Goal: Task Accomplishment & Management: Manage account settings

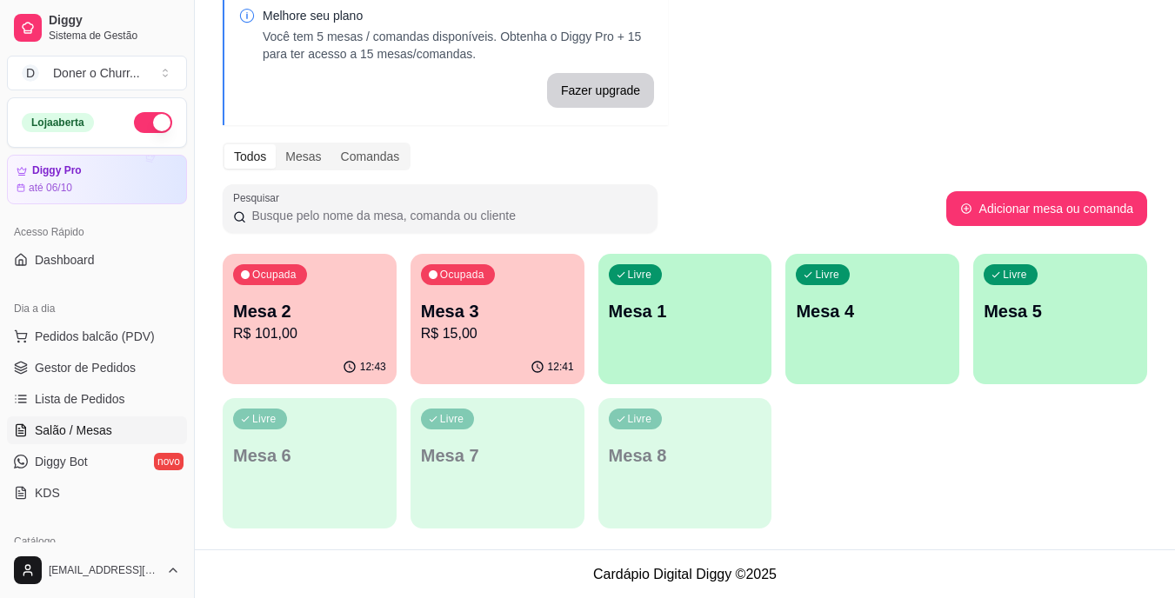
scroll to position [87, 0]
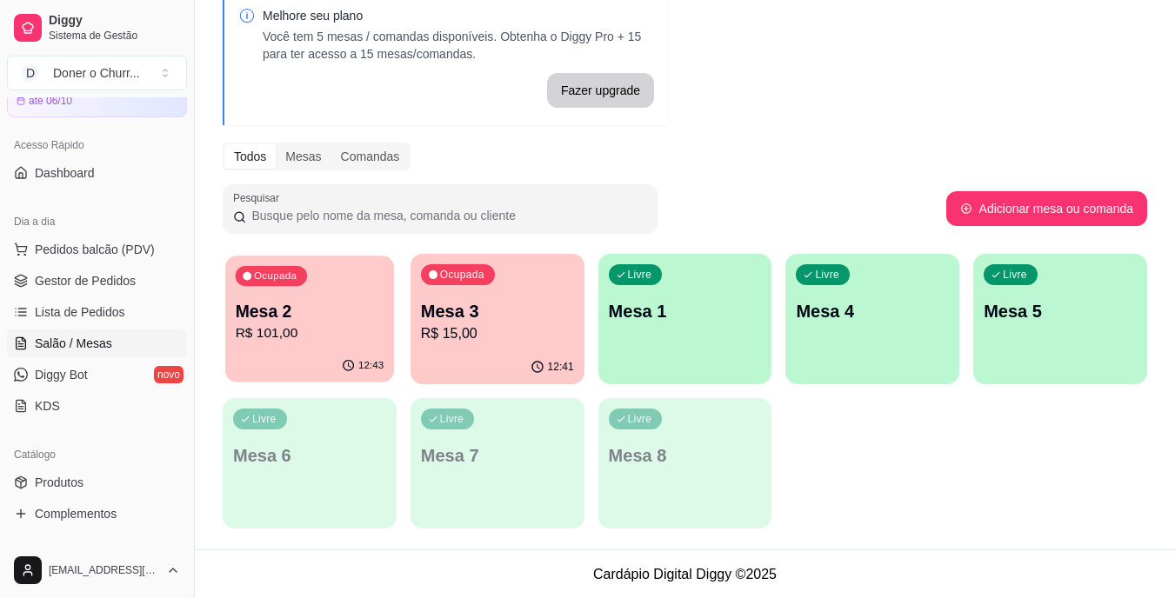
click at [301, 337] on p "R$ 101,00" at bounding box center [310, 334] width 149 height 20
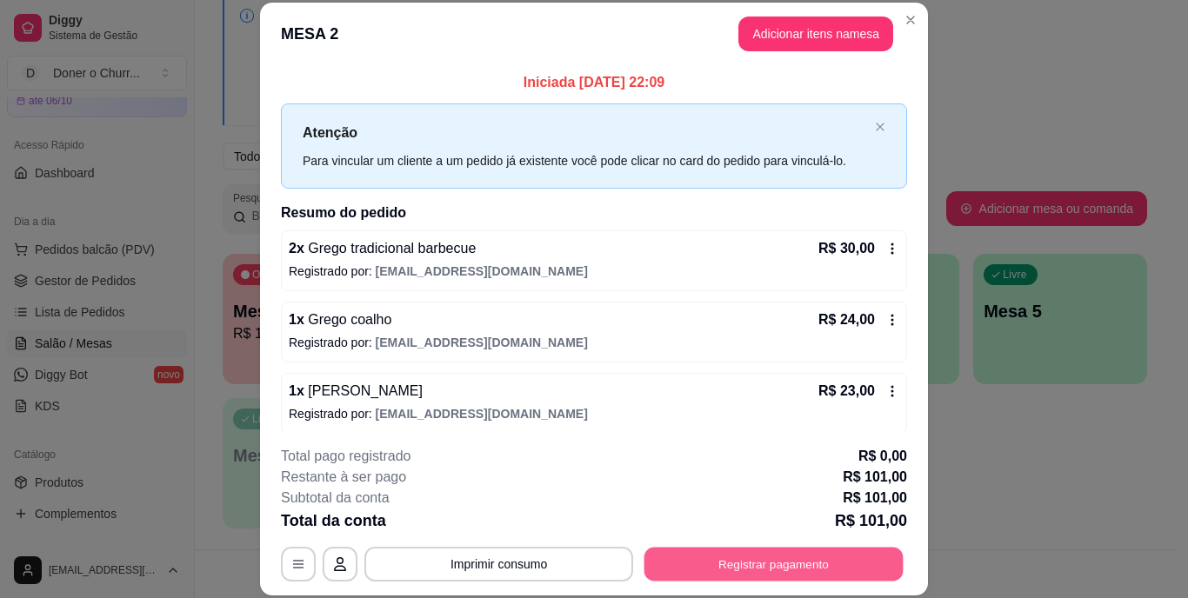
click at [710, 569] on button "Registrar pagamento" at bounding box center [773, 564] width 259 height 34
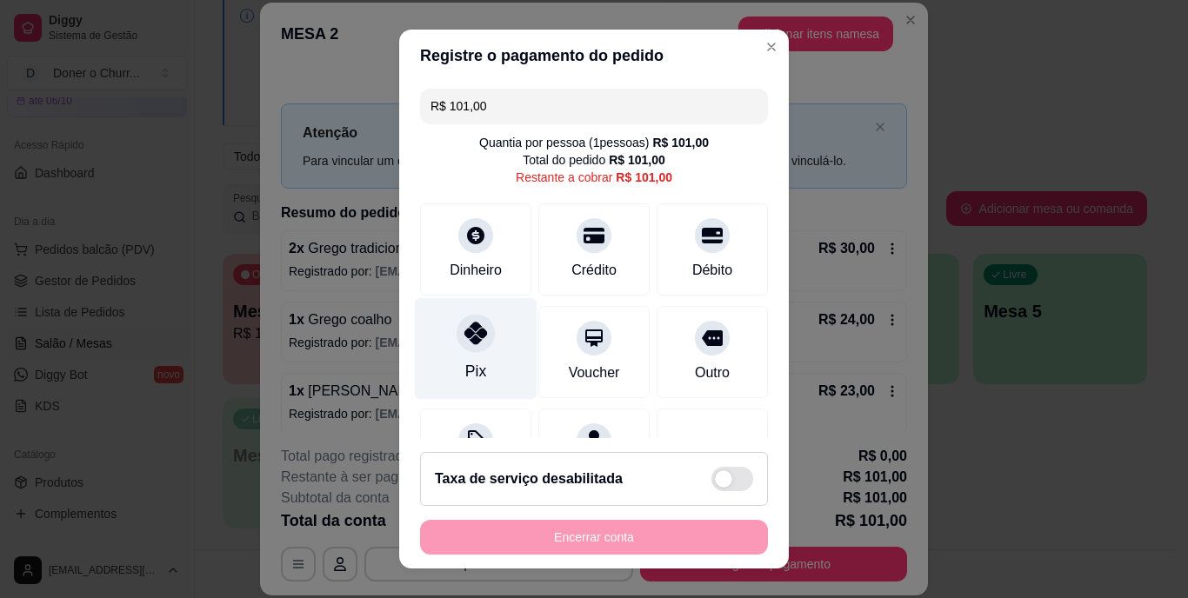
click at [476, 351] on div "Pix" at bounding box center [476, 349] width 123 height 102
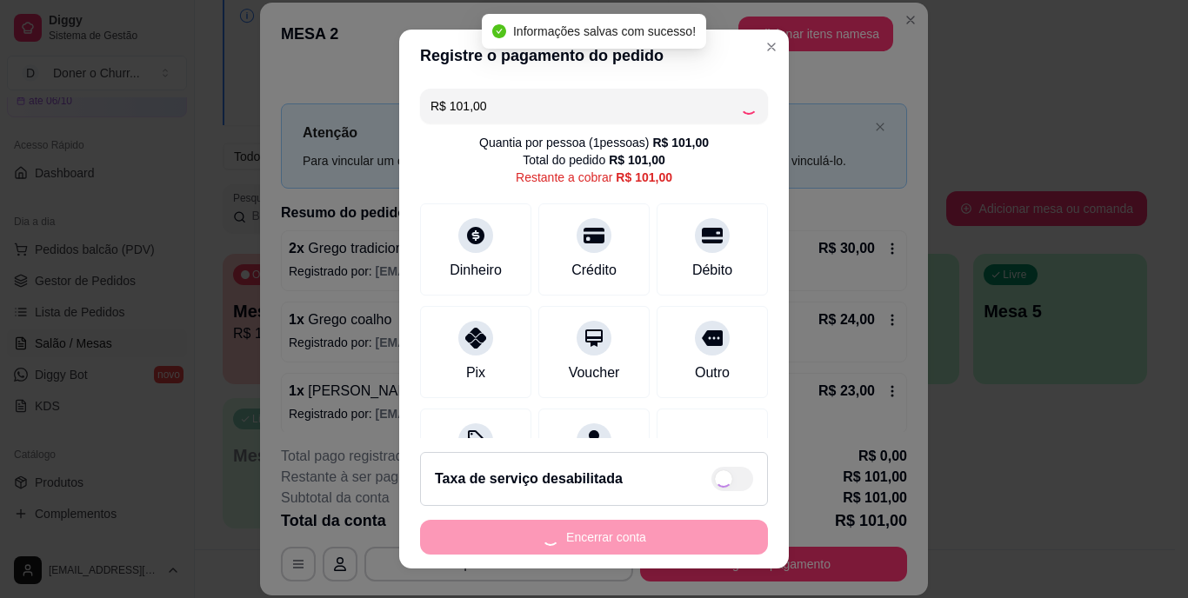
type input "R$ 0,00"
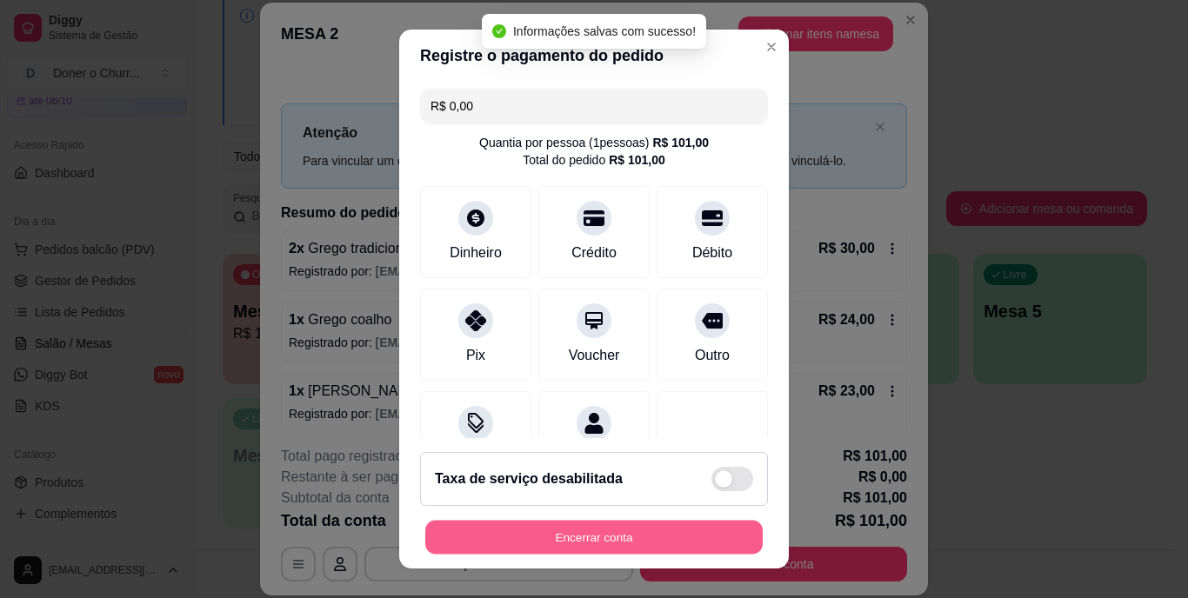
click at [578, 524] on button "Encerrar conta" at bounding box center [593, 537] width 337 height 34
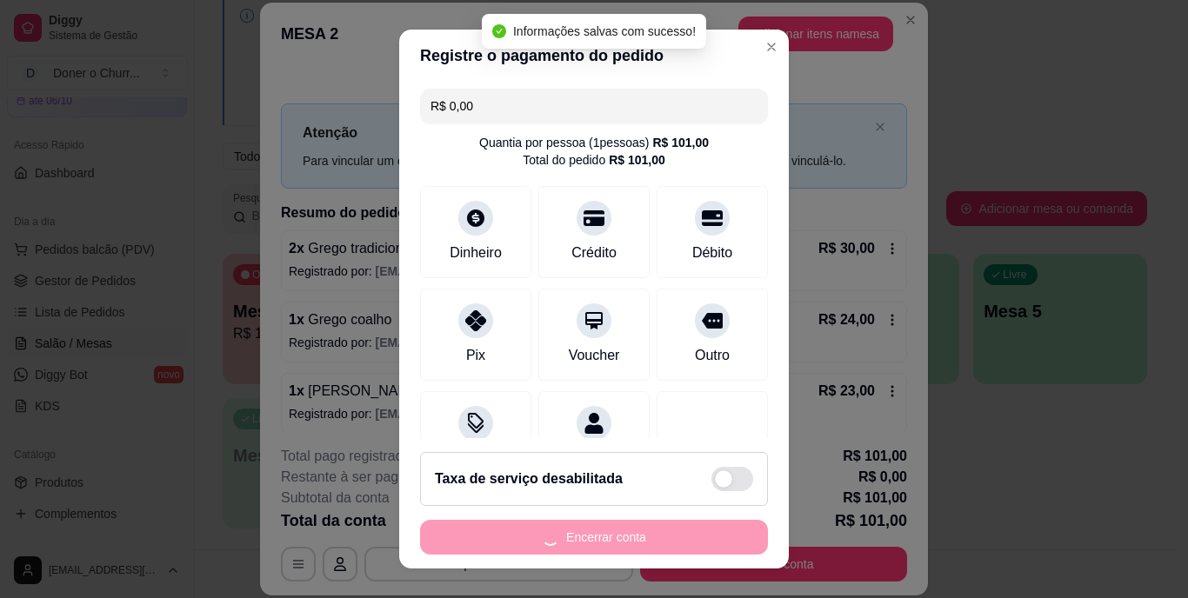
click at [578, 524] on div "Encerrar conta" at bounding box center [594, 537] width 348 height 35
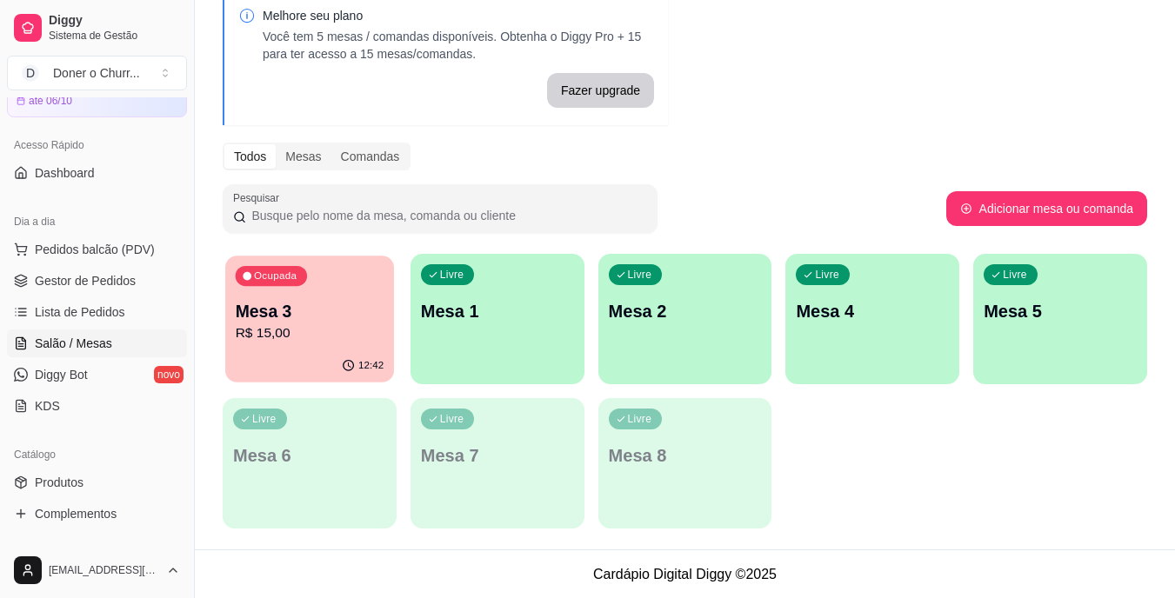
click at [305, 319] on p "Mesa 3" at bounding box center [310, 311] width 149 height 23
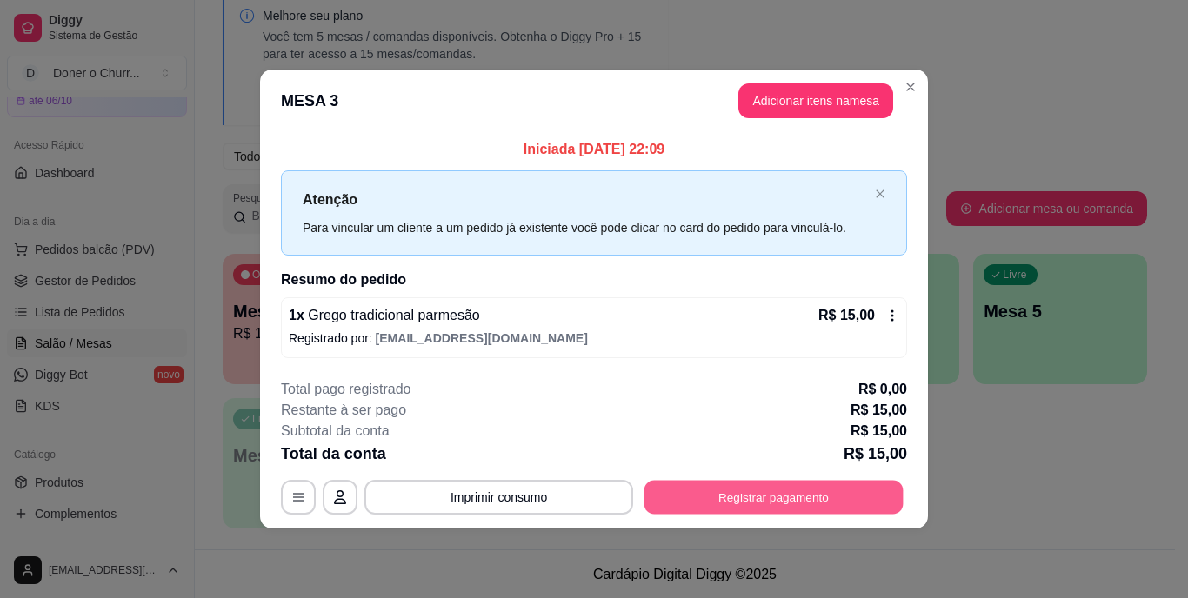
click at [777, 486] on button "Registrar pagamento" at bounding box center [773, 497] width 259 height 34
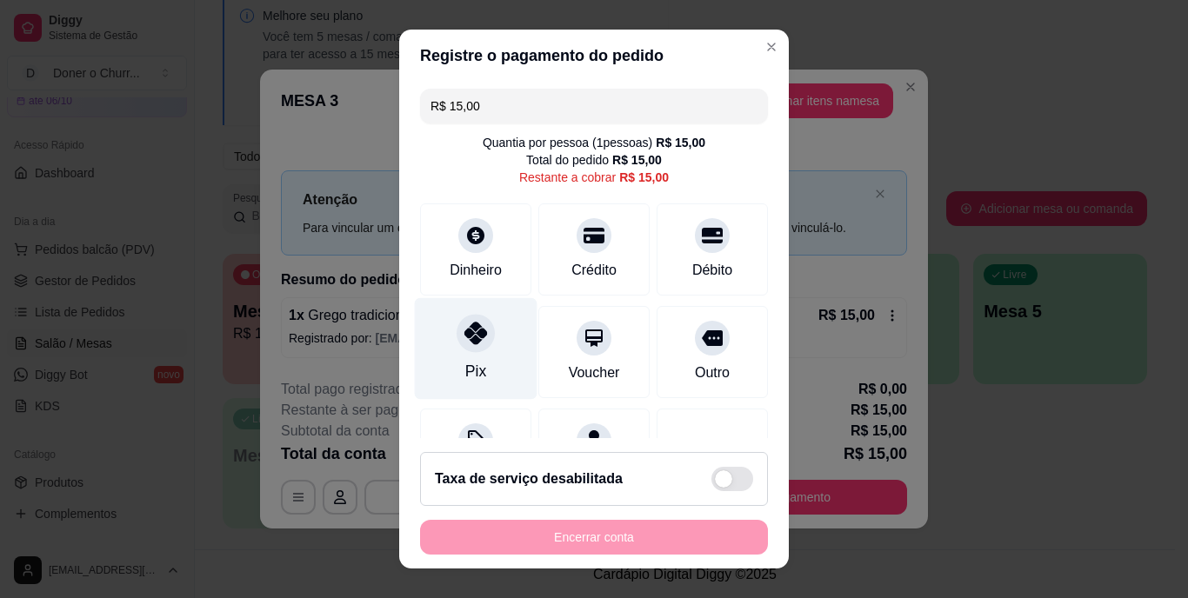
click at [484, 326] on div "Pix" at bounding box center [476, 349] width 123 height 102
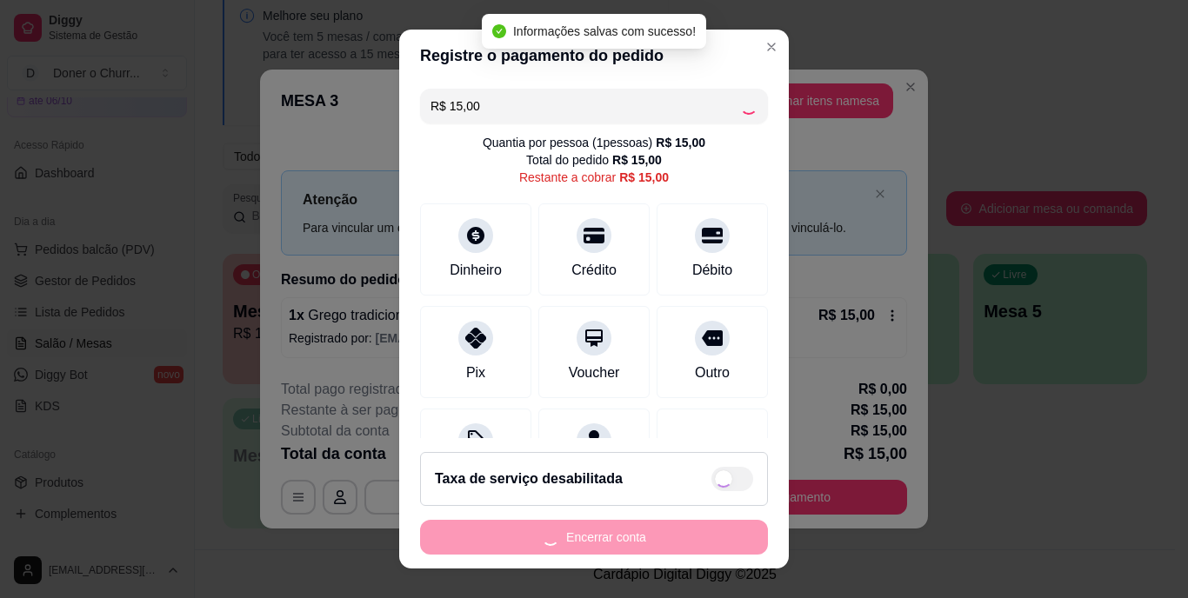
click at [582, 518] on footer "Taxa de serviço desabilitada Encerrar conta" at bounding box center [594, 503] width 390 height 130
type input "R$ 0,00"
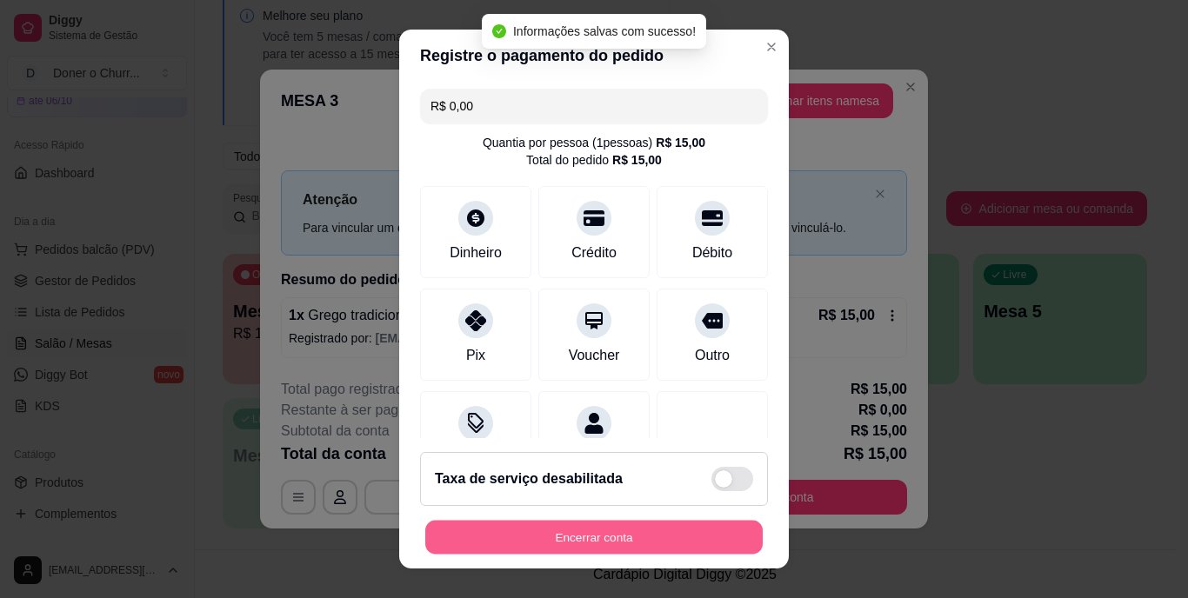
click at [587, 535] on button "Encerrar conta" at bounding box center [593, 537] width 337 height 34
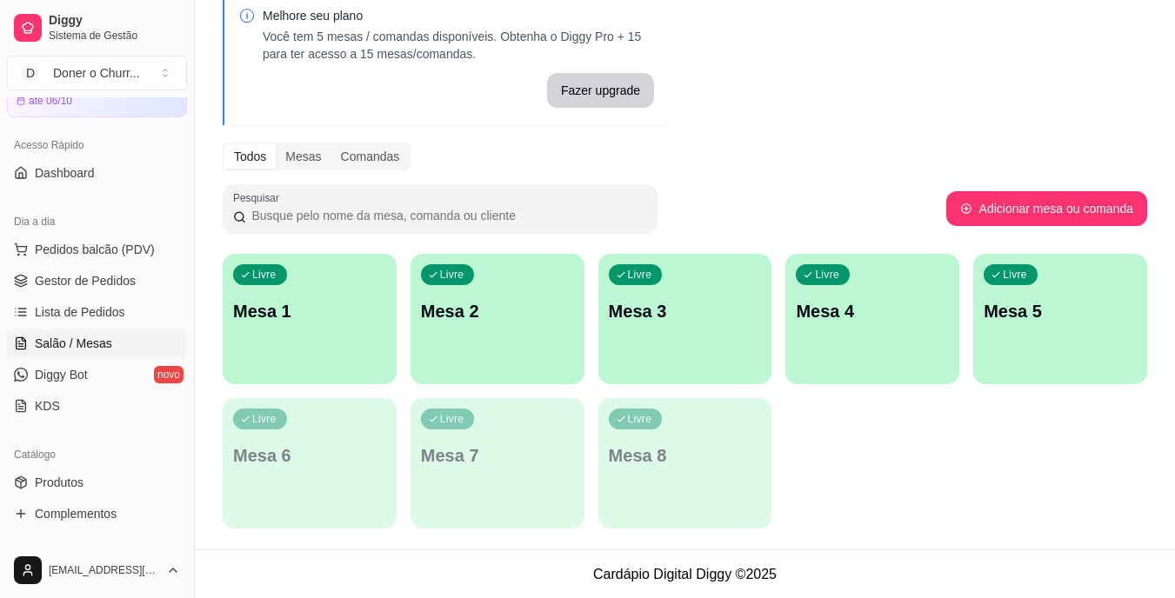
click at [1141, 66] on div "Melhore seu plano Você tem 5 mesas / comandas disponíveis. Obtenha o Diggy Pro …" at bounding box center [685, 264] width 980 height 570
